Goal: Information Seeking & Learning: Learn about a topic

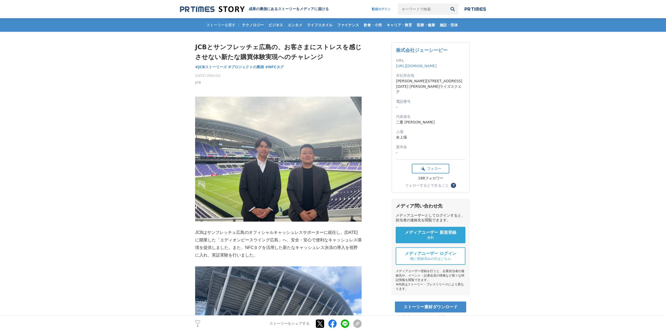
click at [208, 66] on span "#JCBストーリーズ" at bounding box center [211, 67] width 32 height 5
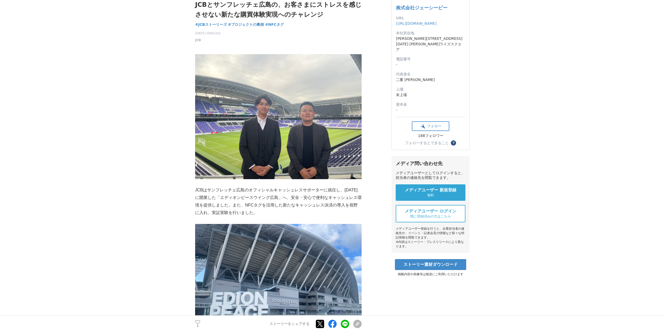
scroll to position [46, 0]
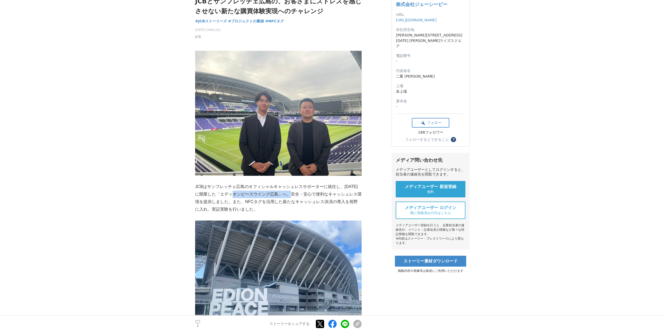
drag, startPoint x: 231, startPoint y: 194, endPoint x: 287, endPoint y: 194, distance: 56.0
click at [287, 194] on p "JCBはサンフレッチェ広島のオフィシャルキャッシュレスサポーターに就任し、[DATE]に開業した「エディオンピースウイング広島」へ、安全・安心で便利なキャッシ…" at bounding box center [278, 198] width 167 height 30
copy p "エディオンピースウイング広島"
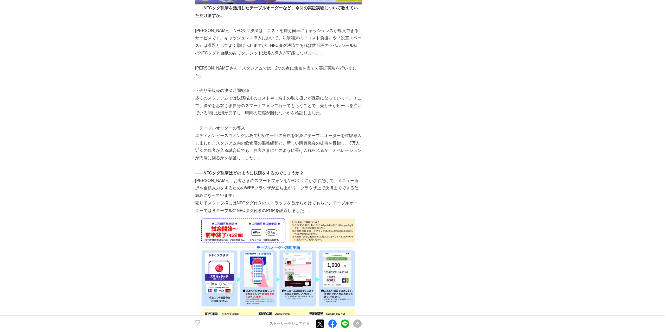
scroll to position [1544, 0]
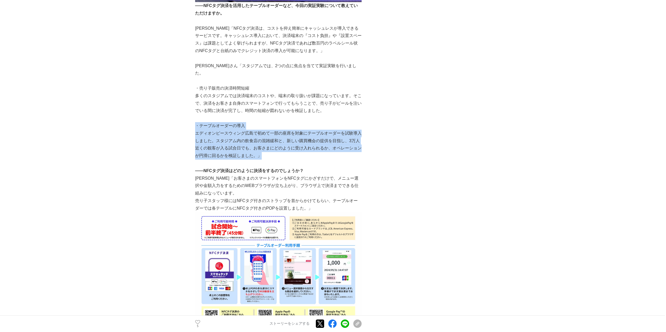
drag, startPoint x: 196, startPoint y: 88, endPoint x: 266, endPoint y: 118, distance: 75.8
click at [266, 118] on div "JCBはサンフレッチェ広島のオフィシャルキャッシュレスサポーターに就任し、[DATE]に開業した「エディオンピースウイング広島」へ、安全・安心で便利なキャッシ…" at bounding box center [278, 39] width 167 height 3000
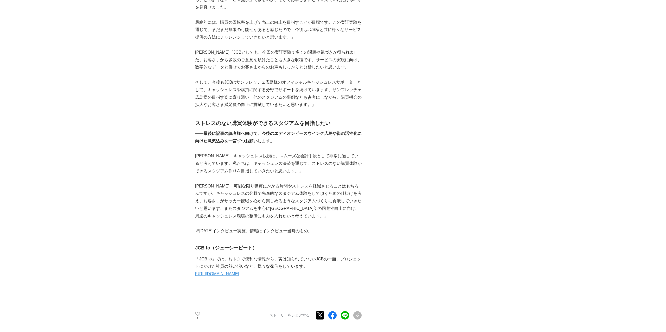
scroll to position [2777, 0]
